Goal: Complete application form: Complete application form

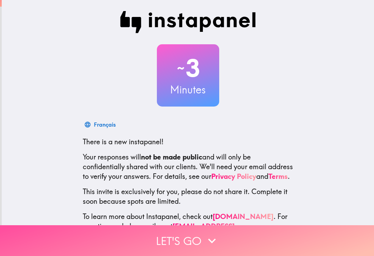
click at [208, 242] on icon "button" at bounding box center [211, 241] width 15 height 15
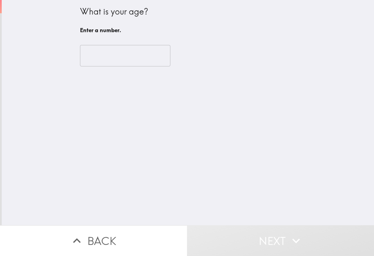
click at [138, 59] on input "number" at bounding box center [125, 55] width 90 height 21
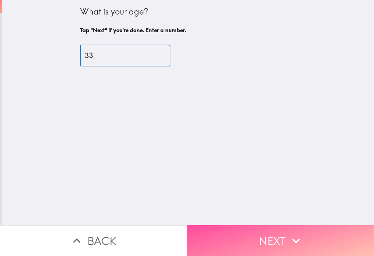
type input "33"
click at [299, 250] on button "Next" at bounding box center [280, 241] width 187 height 31
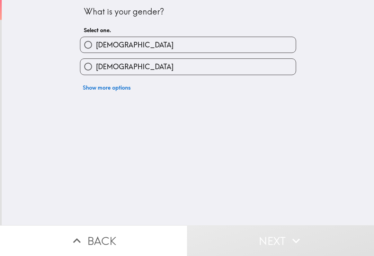
click at [236, 70] on label "[DEMOGRAPHIC_DATA]" at bounding box center [188, 67] width 216 height 16
click at [96, 70] on input "[DEMOGRAPHIC_DATA]" at bounding box center [88, 67] width 16 height 16
radio input "true"
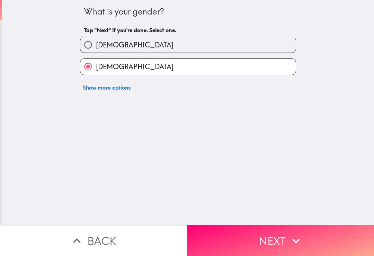
click at [316, 249] on button "Next" at bounding box center [280, 241] width 187 height 31
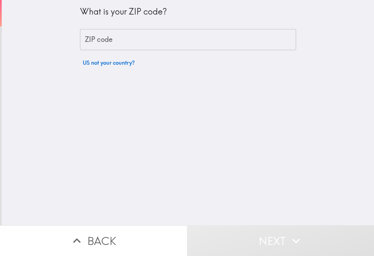
click at [218, 47] on input "ZIP code" at bounding box center [188, 39] width 216 height 21
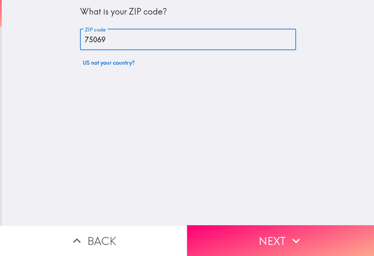
type input "75069"
click at [304, 242] on button "Next" at bounding box center [280, 241] width 187 height 31
